Goal: Navigation & Orientation: Locate item on page

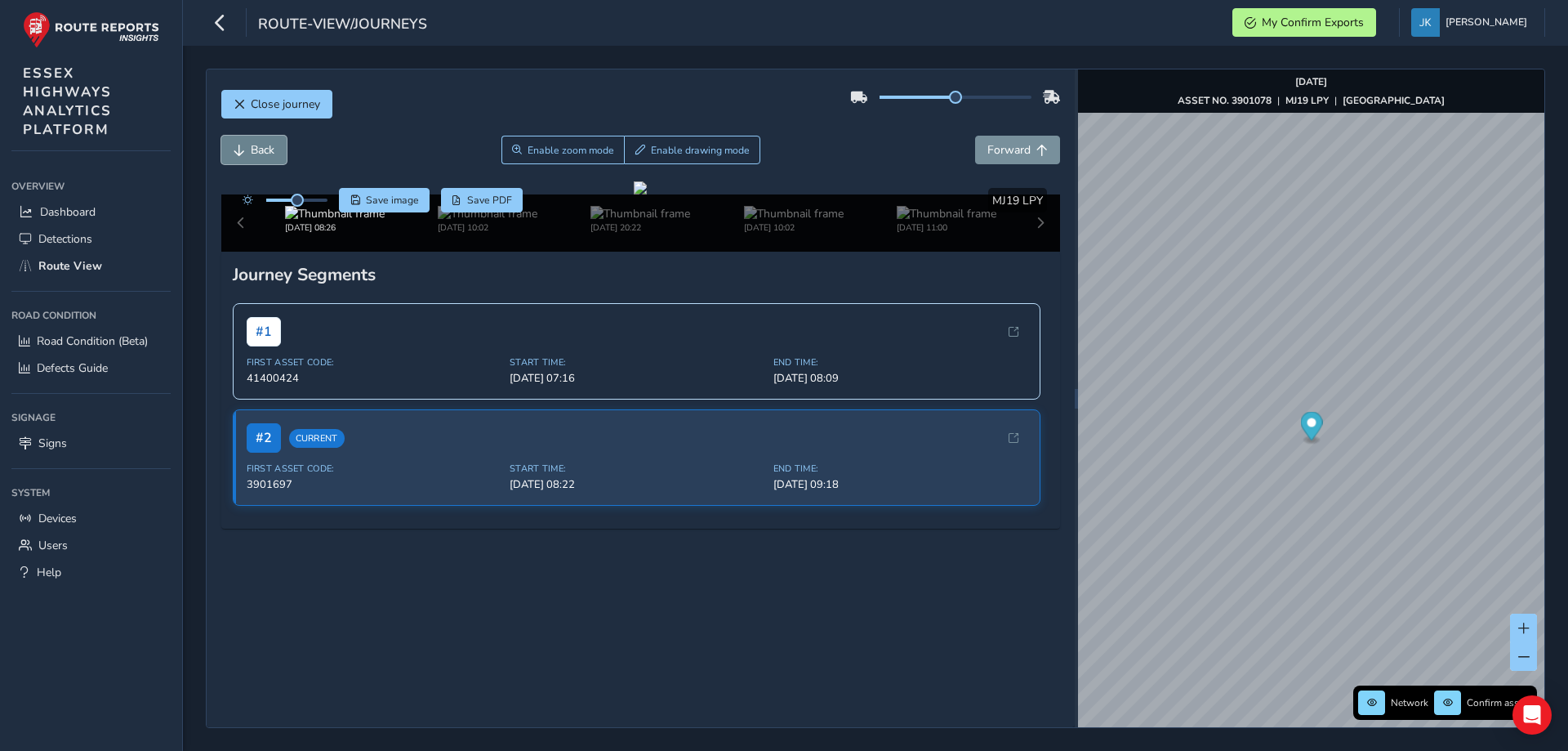
click at [257, 155] on span "Back" at bounding box center [263, 150] width 24 height 16
click at [246, 148] on button "Back" at bounding box center [253, 150] width 65 height 29
click at [247, 148] on button "Back" at bounding box center [253, 150] width 65 height 29
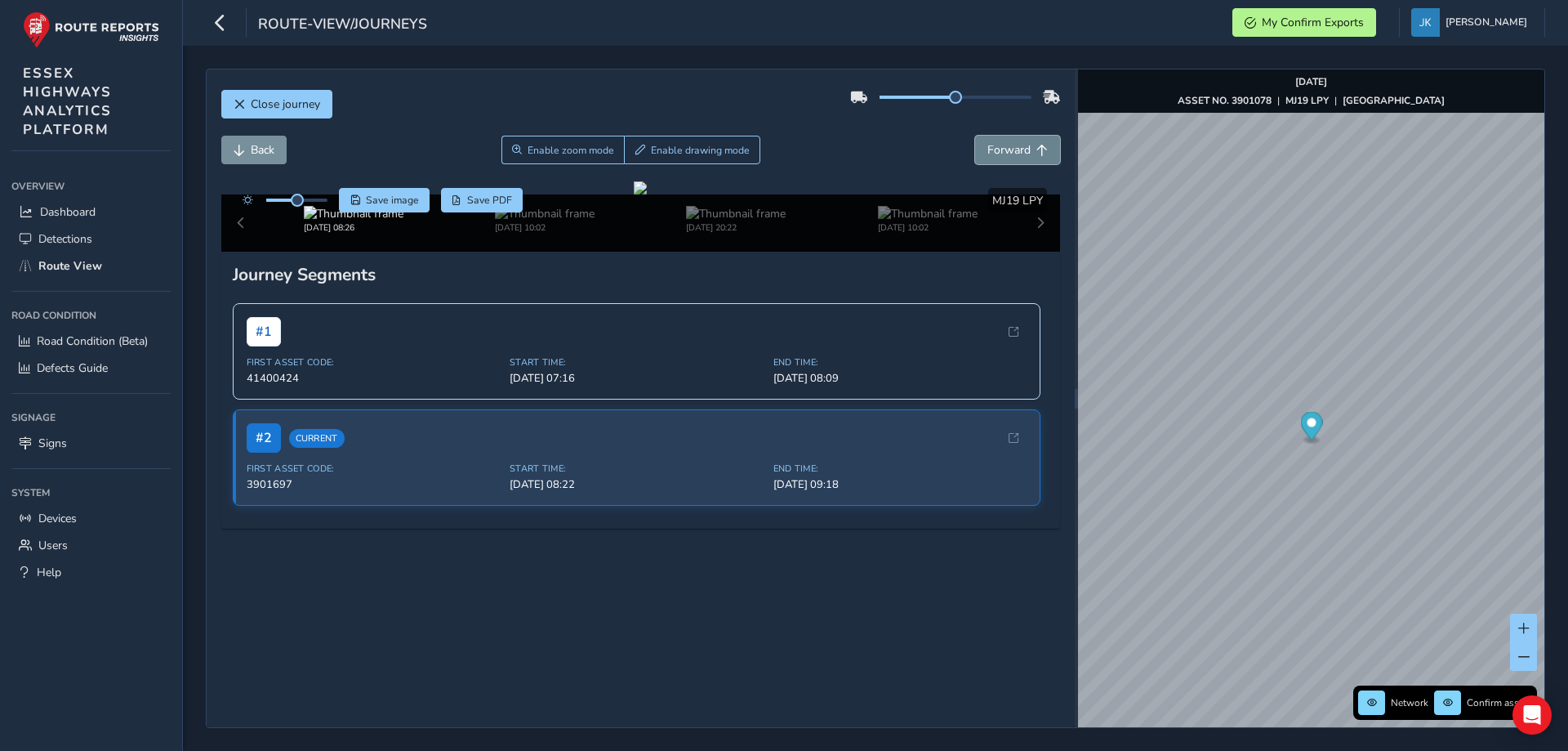
click at [1012, 156] on span "Forward" at bounding box center [1008, 150] width 43 height 16
click at [251, 143] on span "Back" at bounding box center [263, 150] width 24 height 16
click at [997, 151] on span "Forward" at bounding box center [1008, 150] width 43 height 16
click at [889, 141] on div "Back Enable zoom mode Enable drawing mode Forward" at bounding box center [641, 150] width 839 height 29
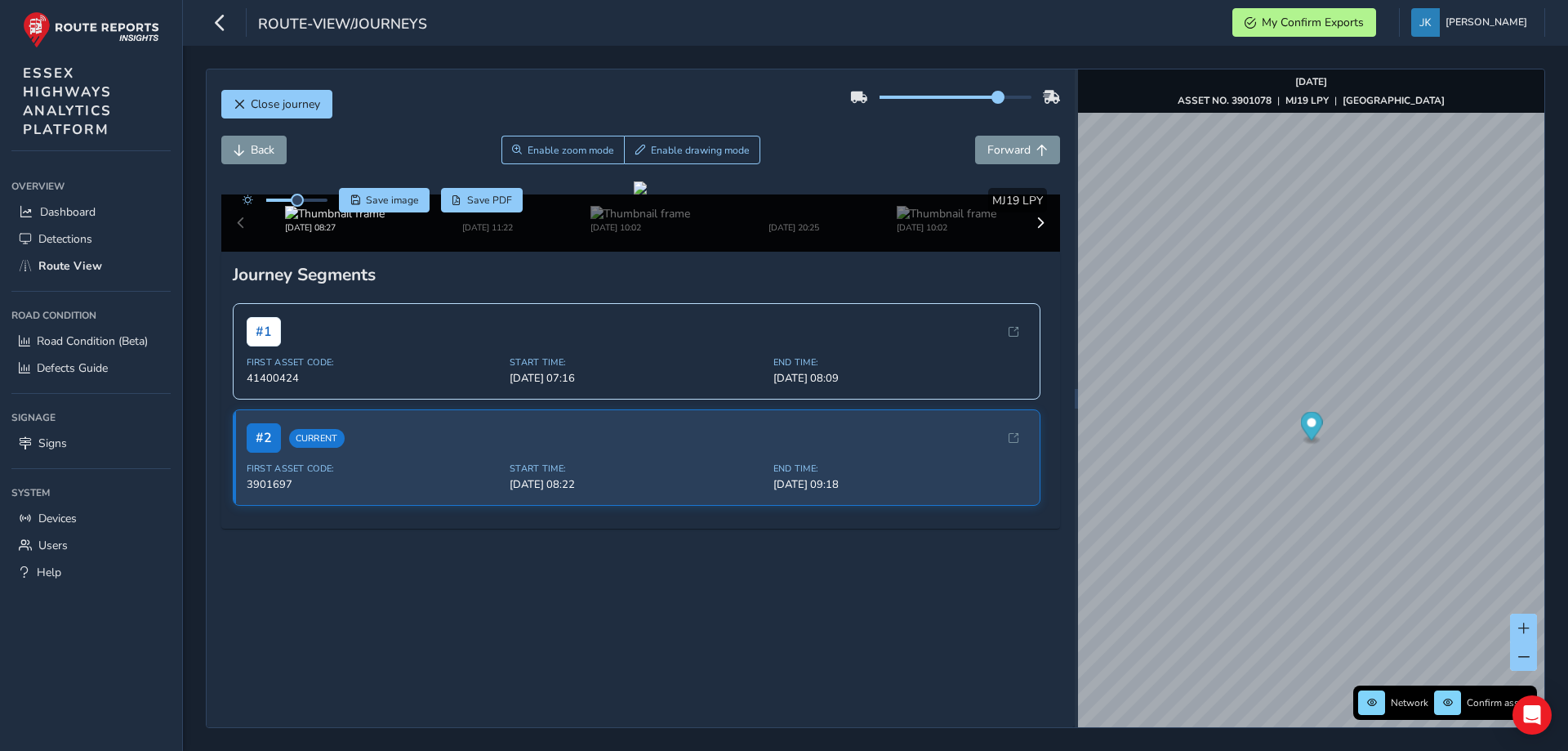
drag, startPoint x: 949, startPoint y: 97, endPoint x: 994, endPoint y: 94, distance: 45.1
click at [994, 94] on span at bounding box center [997, 97] width 13 height 13
click at [994, 147] on span "Forward" at bounding box center [1008, 150] width 43 height 16
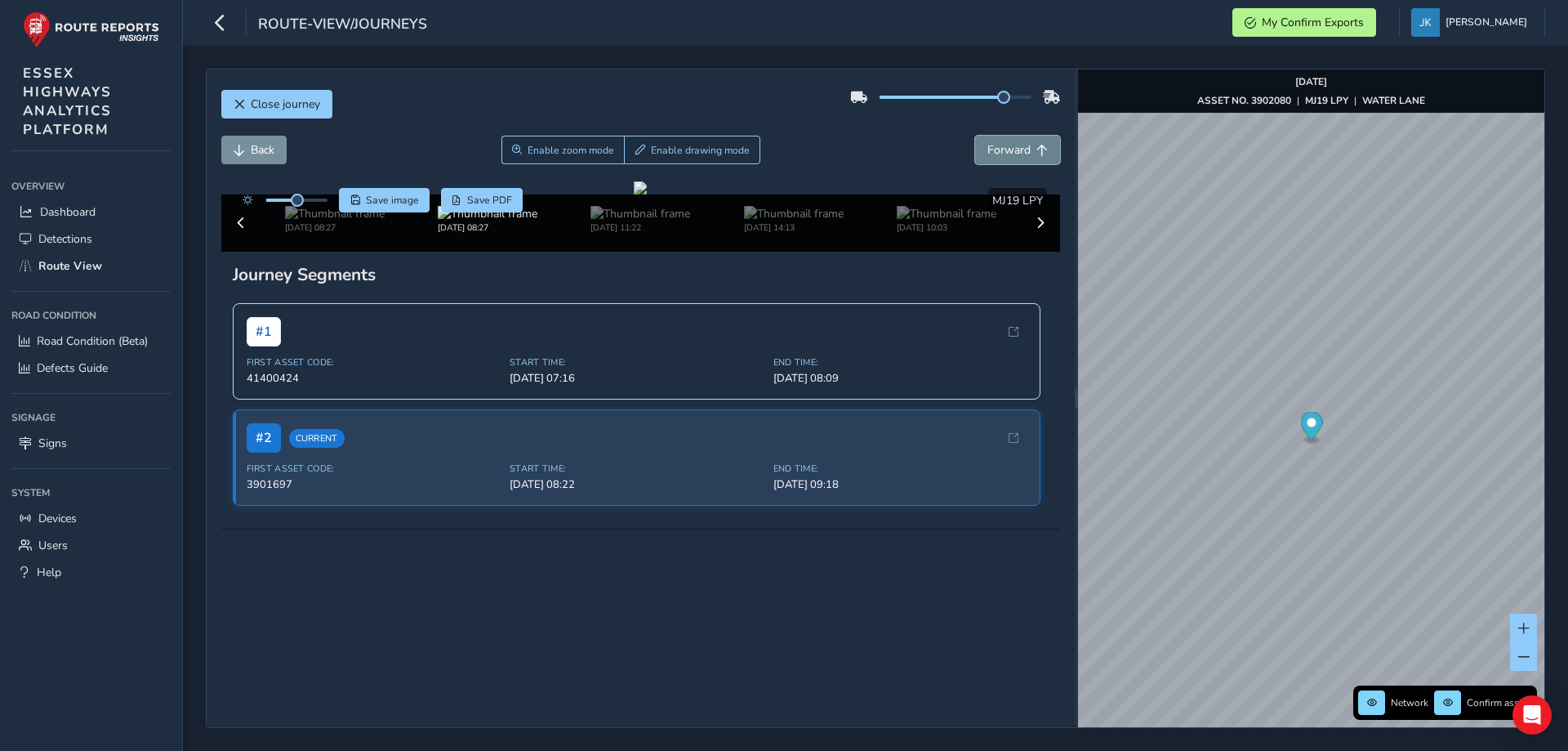
click at [994, 147] on span "Forward" at bounding box center [1008, 150] width 43 height 16
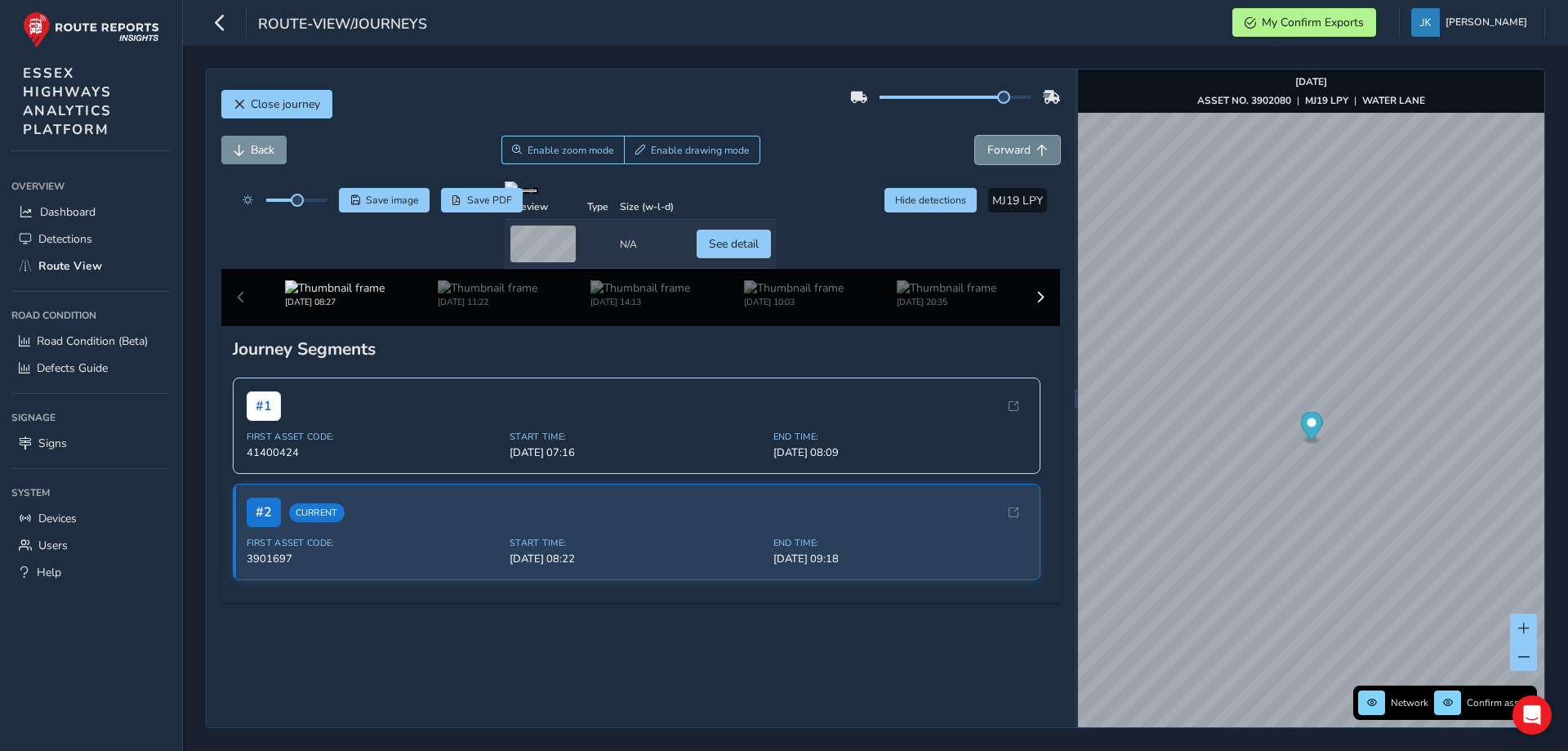
click at [994, 147] on span "Forward" at bounding box center [1008, 150] width 43 height 16
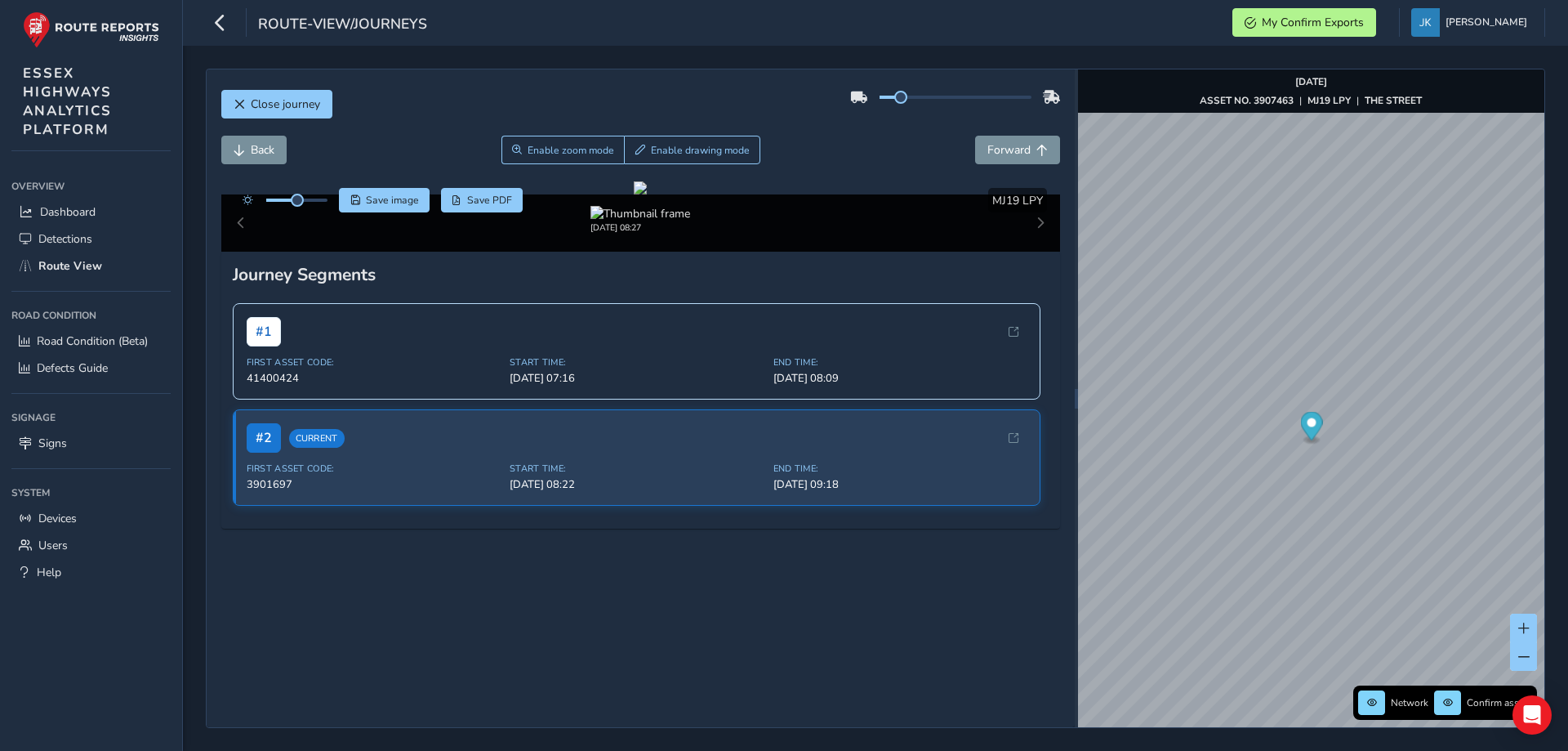
drag, startPoint x: 993, startPoint y: 96, endPoint x: 883, endPoint y: 104, distance: 110.3
click at [883, 104] on div at bounding box center [955, 97] width 210 height 26
click at [1029, 91] on div at bounding box center [955, 97] width 210 height 26
click at [984, 103] on div at bounding box center [955, 97] width 210 height 26
drag, startPoint x: 1021, startPoint y: 92, endPoint x: 962, endPoint y: 104, distance: 60.2
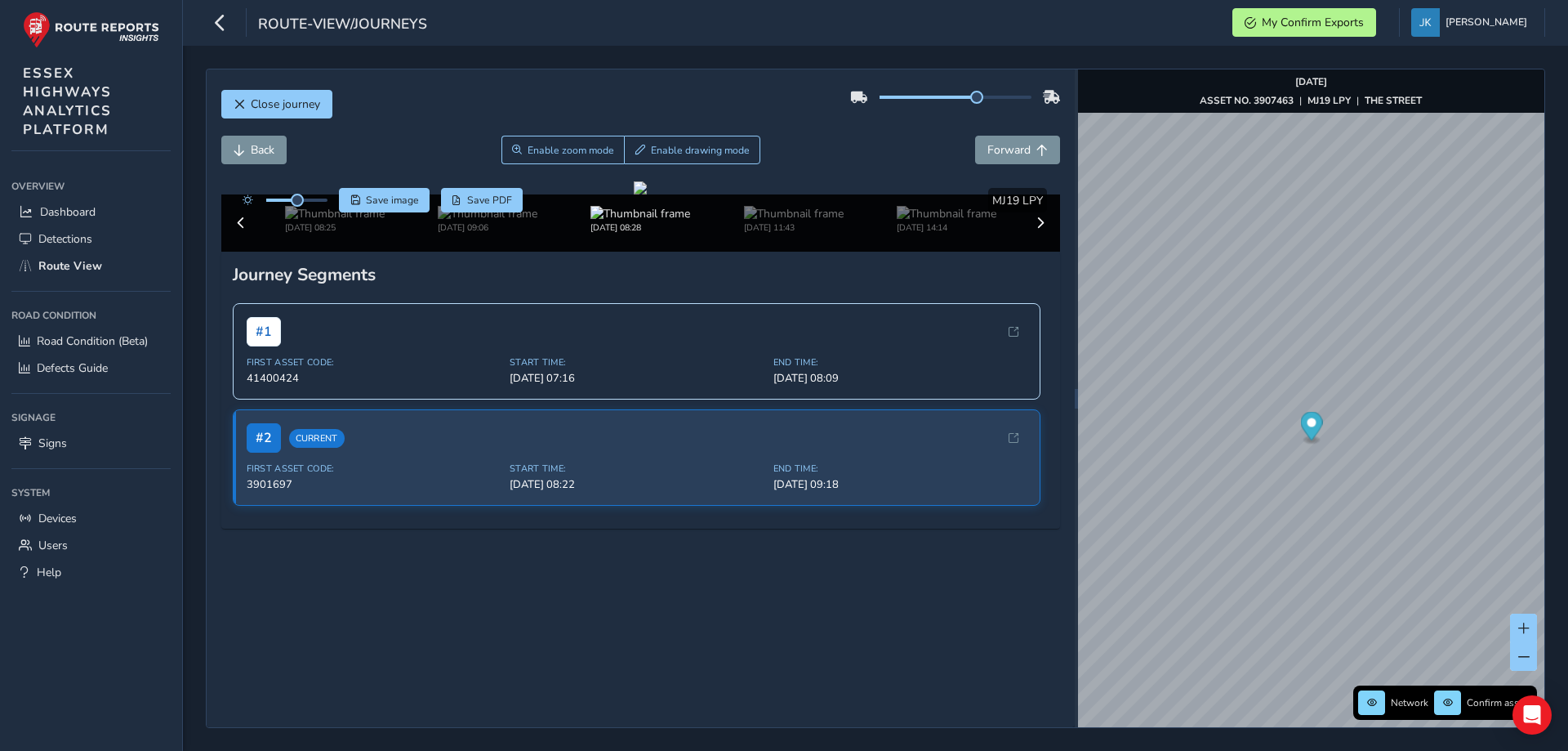
click at [962, 104] on div at bounding box center [955, 97] width 210 height 26
click at [647, 194] on div at bounding box center [640, 187] width 13 height 13
